Goal: Transaction & Acquisition: Obtain resource

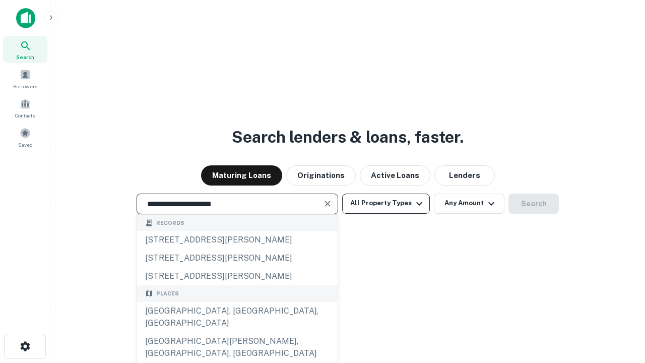
click at [237, 332] on div "[GEOGRAPHIC_DATA], [GEOGRAPHIC_DATA], [GEOGRAPHIC_DATA]" at bounding box center [237, 317] width 201 height 30
type input "**********"
click at [386, 203] on button "All Property Types" at bounding box center [386, 204] width 88 height 20
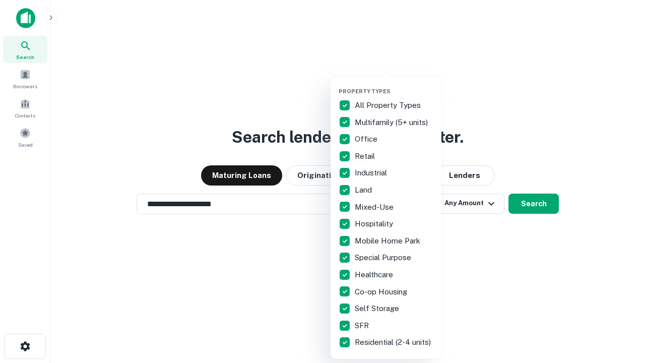
click at [394, 85] on button "button" at bounding box center [394, 85] width 111 height 1
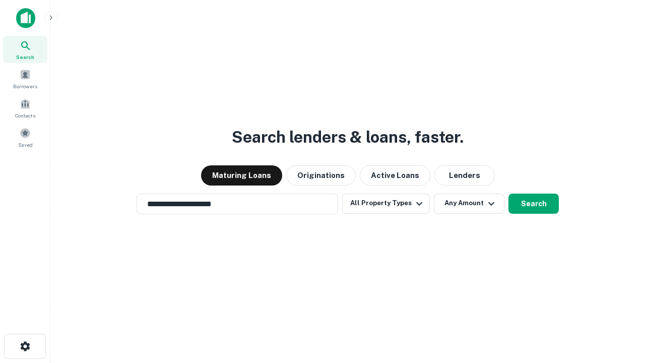
scroll to position [16, 0]
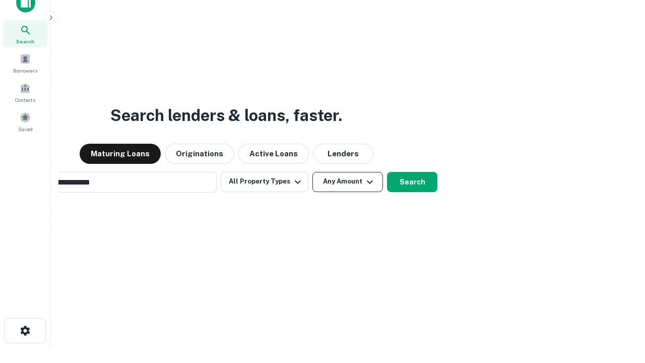
click at [313, 172] on button "Any Amount" at bounding box center [348, 182] width 71 height 20
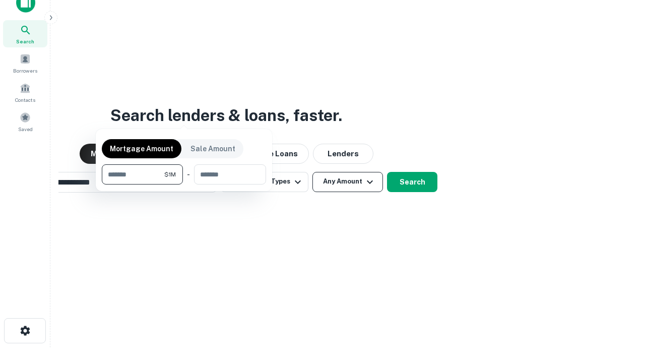
scroll to position [16, 0]
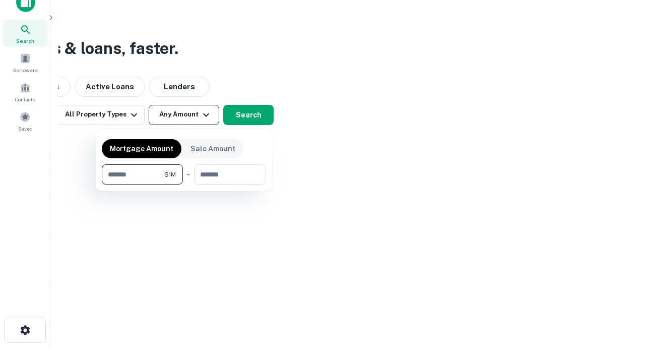
type input "*******"
click at [184, 184] on button "button" at bounding box center [184, 184] width 164 height 1
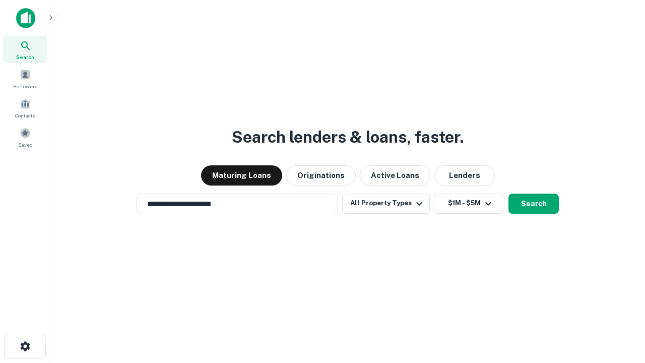
scroll to position [6, 186]
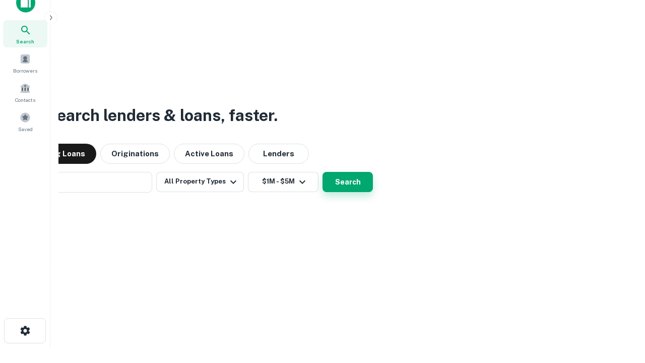
click at [323, 172] on button "Search" at bounding box center [348, 182] width 50 height 20
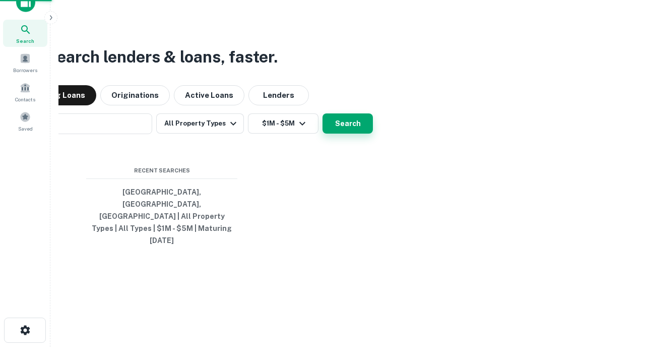
scroll to position [27, 285]
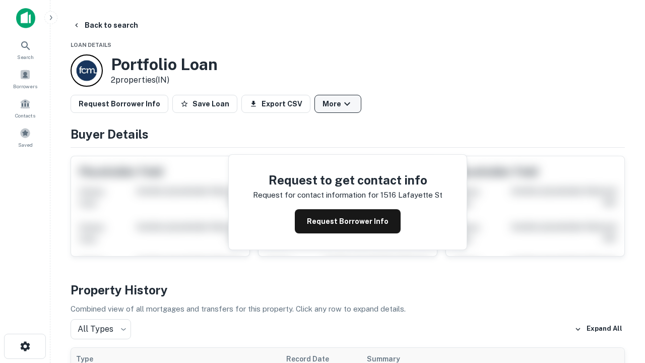
click at [338, 104] on button "More" at bounding box center [338, 104] width 47 height 18
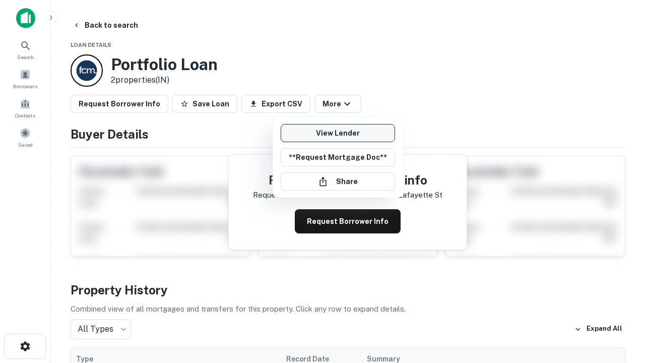
click at [338, 133] on link "View Lender" at bounding box center [338, 133] width 114 height 18
